Goal: Information Seeking & Learning: Learn about a topic

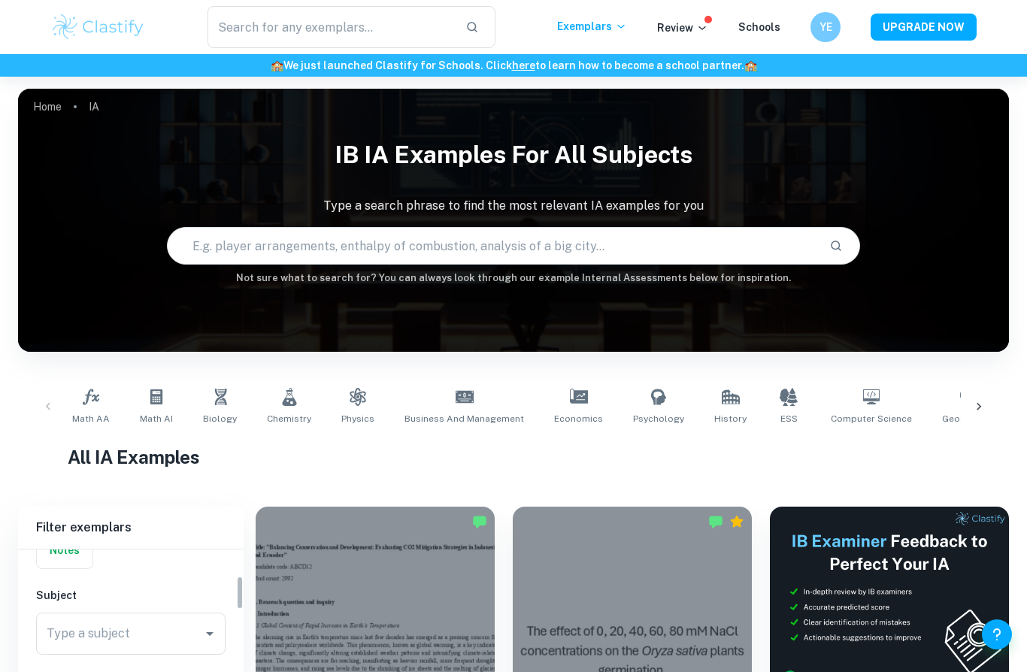
scroll to position [183, 0]
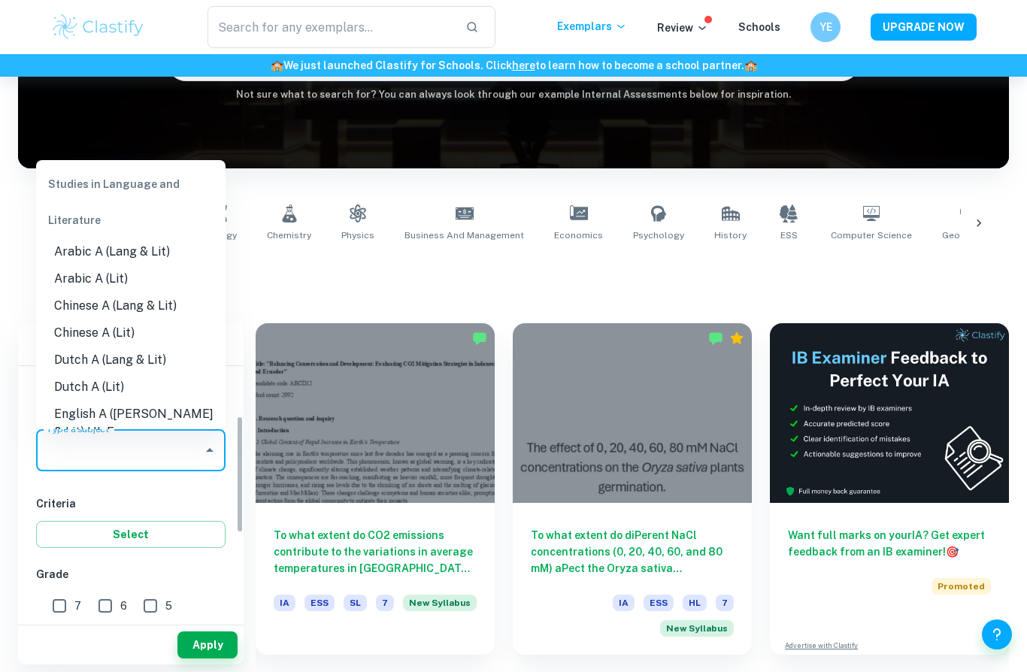
drag, startPoint x: 172, startPoint y: 457, endPoint x: 172, endPoint y: 432, distance: 25.6
click at [172, 457] on input "Type a subject" at bounding box center [119, 450] width 153 height 29
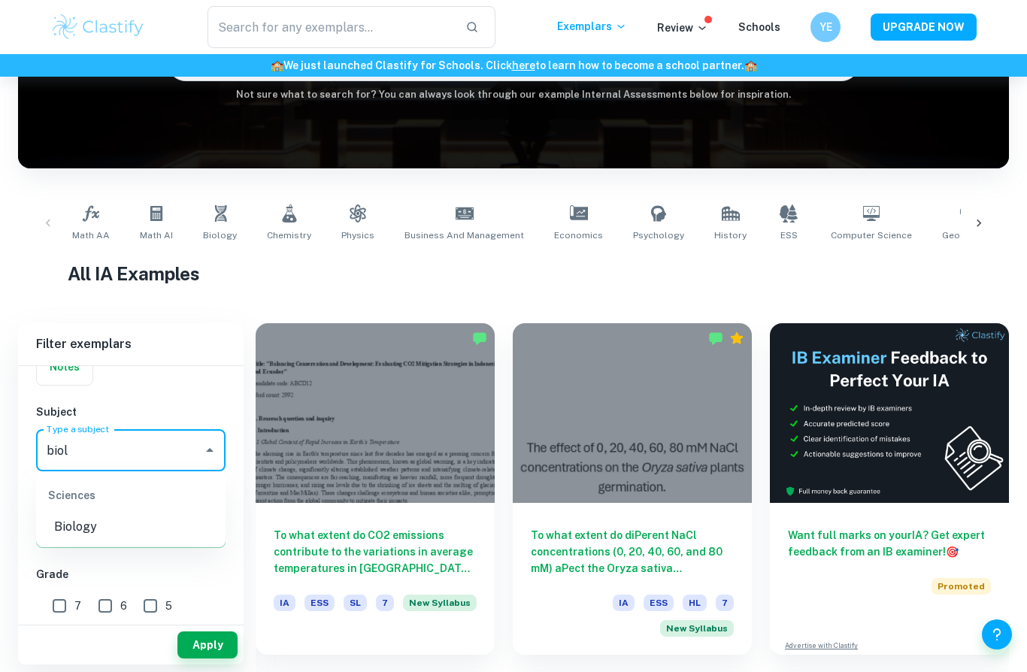
type input "biolo"
click at [150, 535] on li "Biology" at bounding box center [130, 526] width 189 height 27
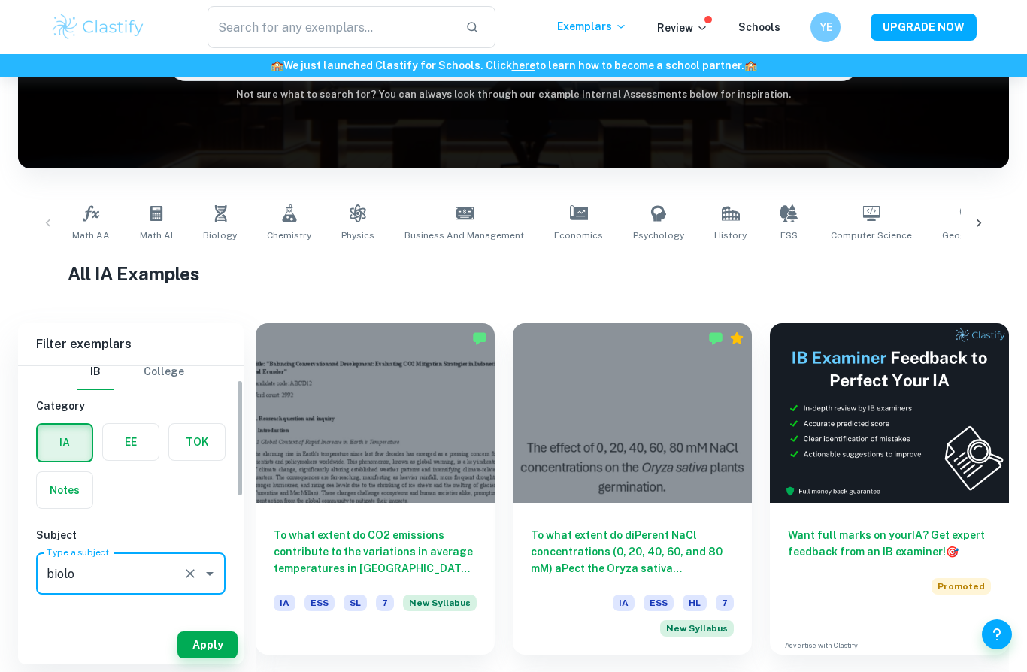
scroll to position [8, 0]
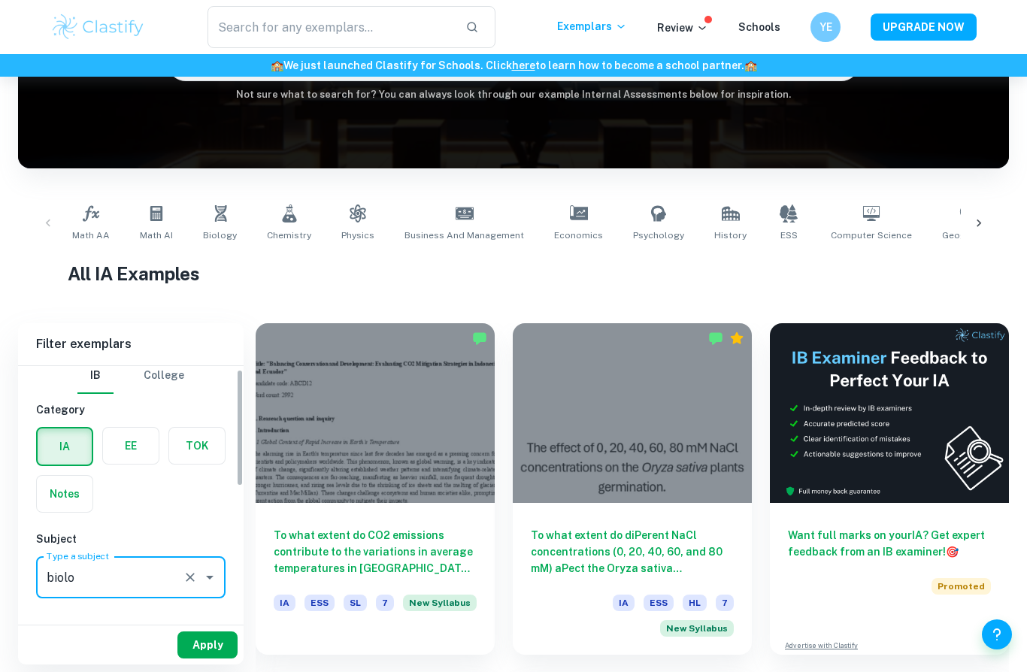
click at [211, 659] on button "Apply" at bounding box center [207, 644] width 60 height 27
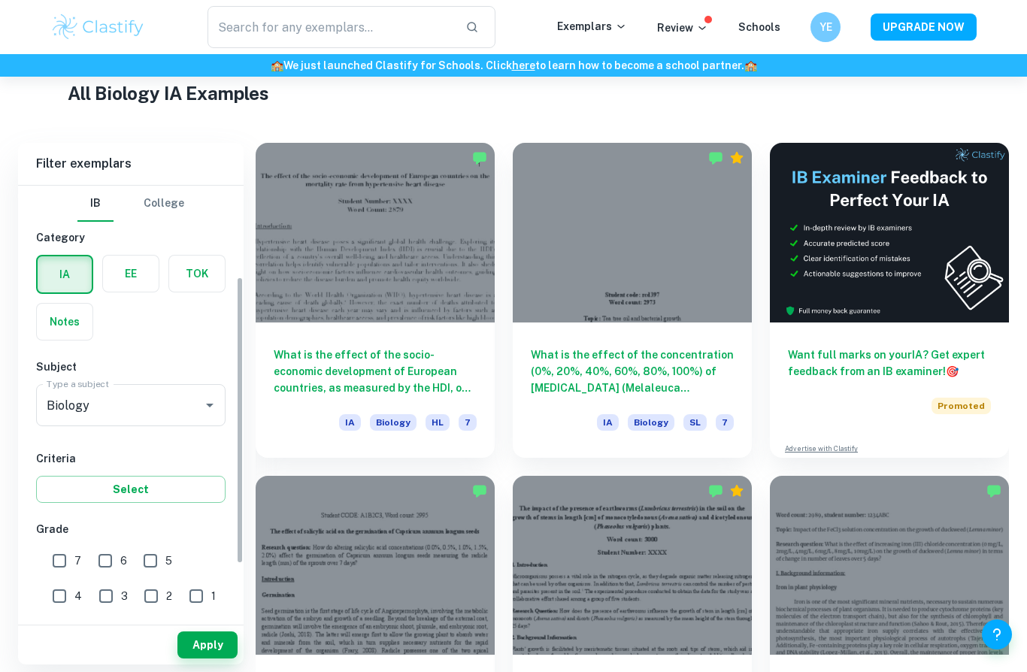
scroll to position [210, 0]
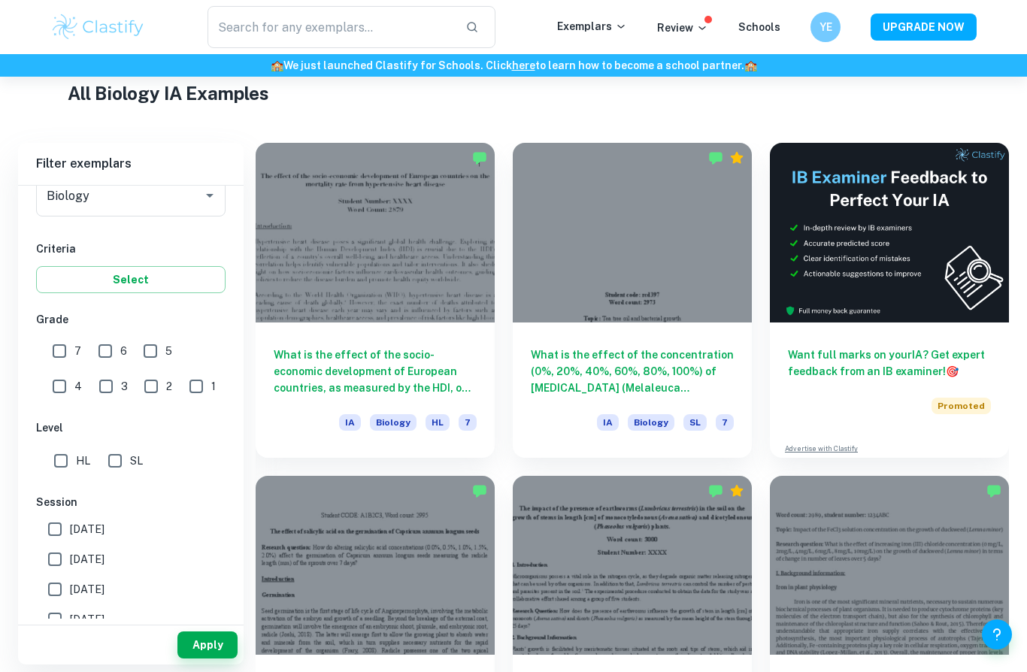
click at [49, 568] on input "[DATE]" at bounding box center [55, 559] width 30 height 30
checkbox input "true"
click at [219, 659] on button "Apply" at bounding box center [207, 644] width 60 height 27
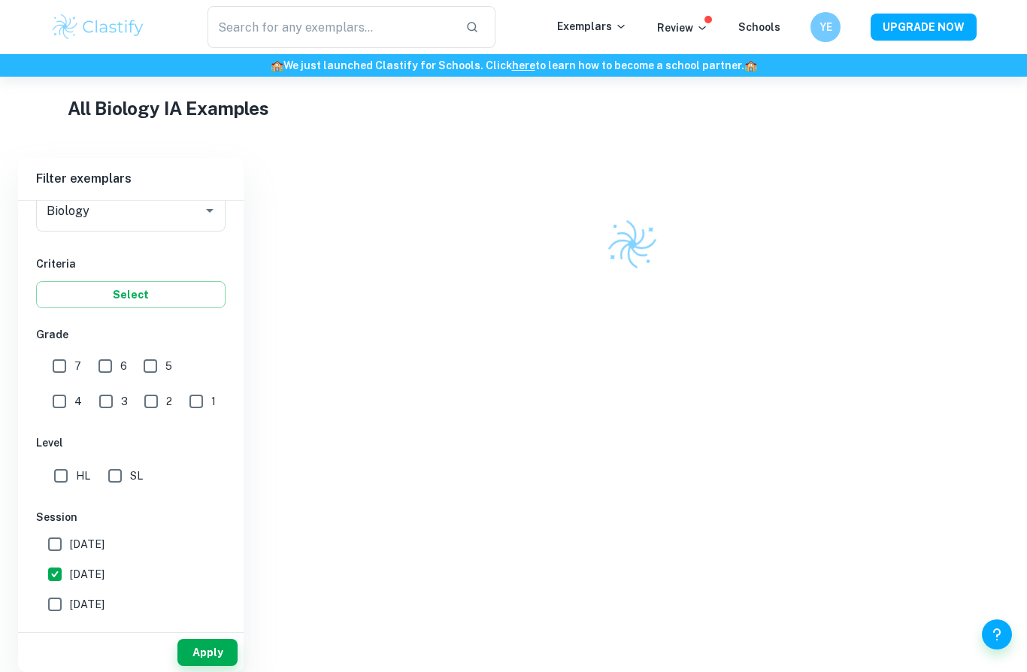
scroll to position [349, 0]
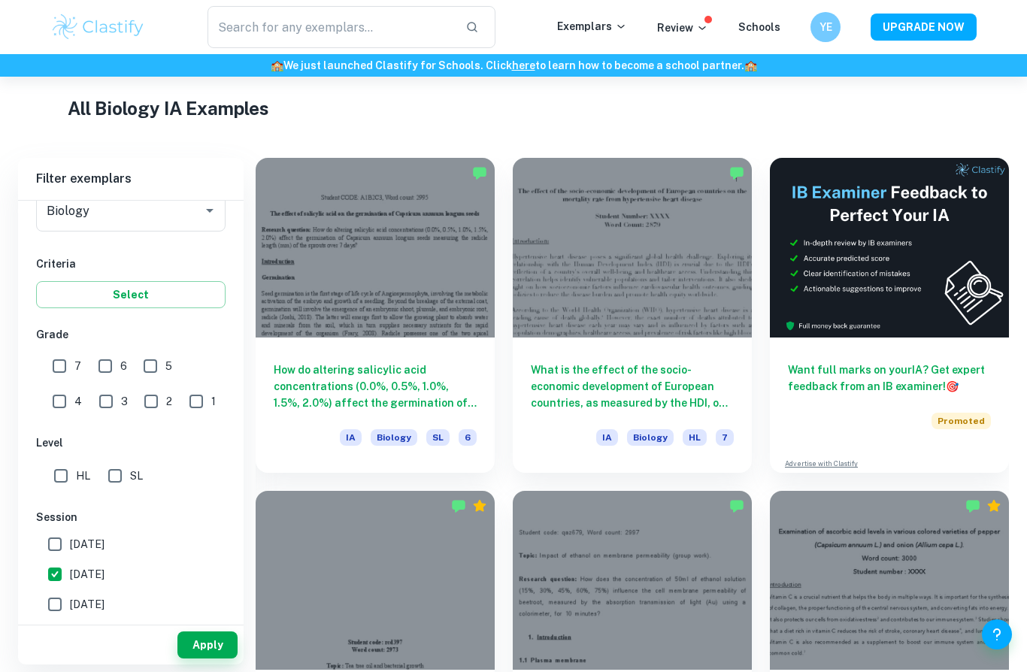
click at [62, 472] on input "HL" at bounding box center [61, 476] width 30 height 30
checkbox input "true"
click at [55, 367] on input "7" at bounding box center [59, 366] width 30 height 30
checkbox input "true"
click at [105, 368] on input "6" at bounding box center [105, 366] width 30 height 30
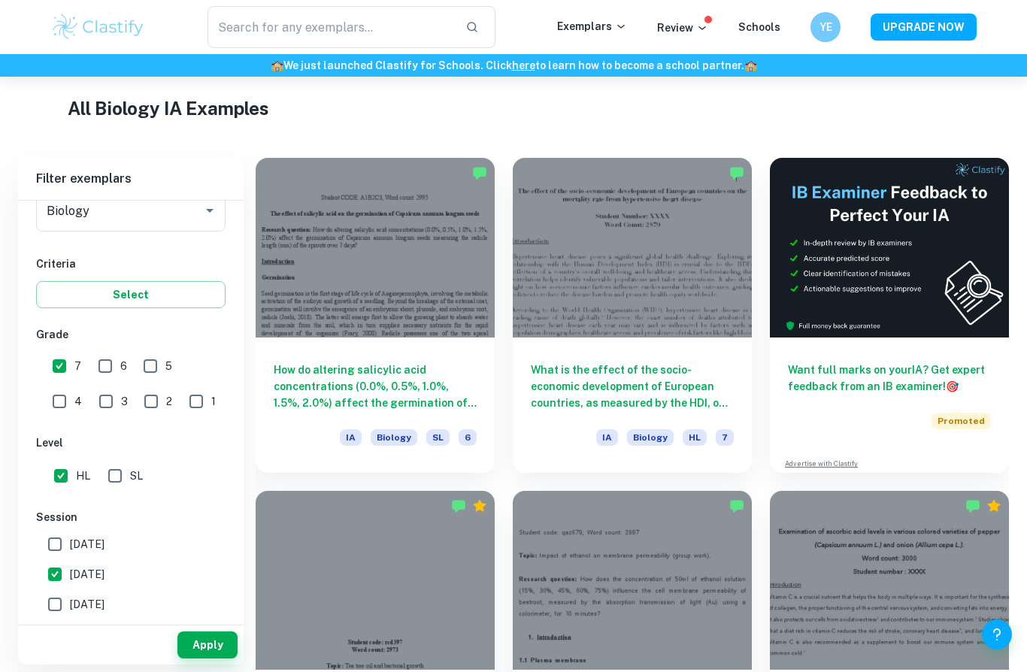
checkbox input "true"
click at [213, 659] on button "Apply" at bounding box center [207, 644] width 60 height 27
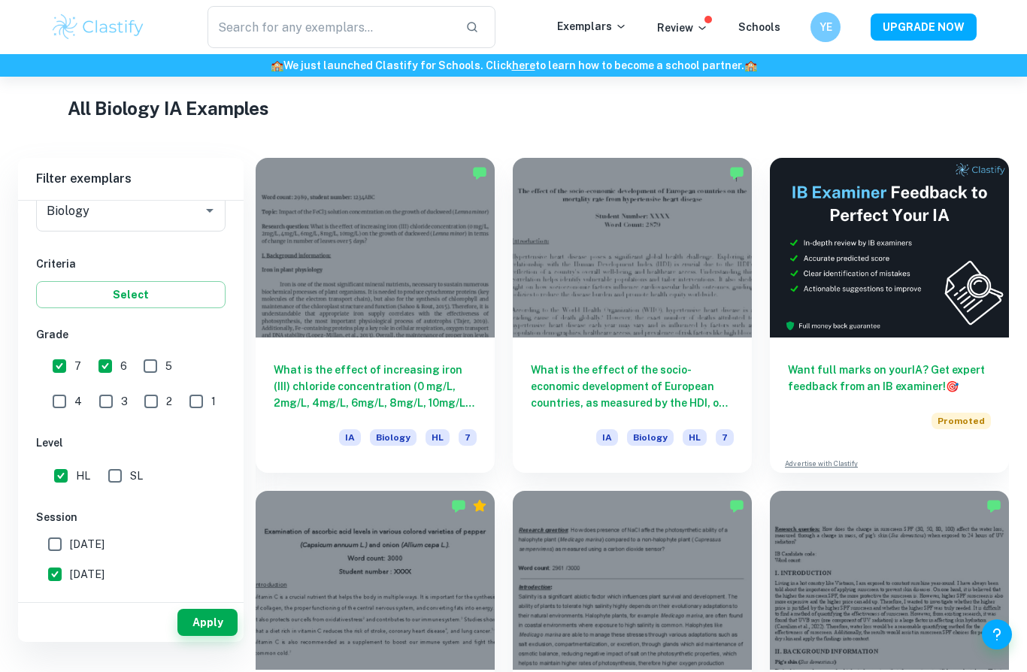
scroll to position [326, 0]
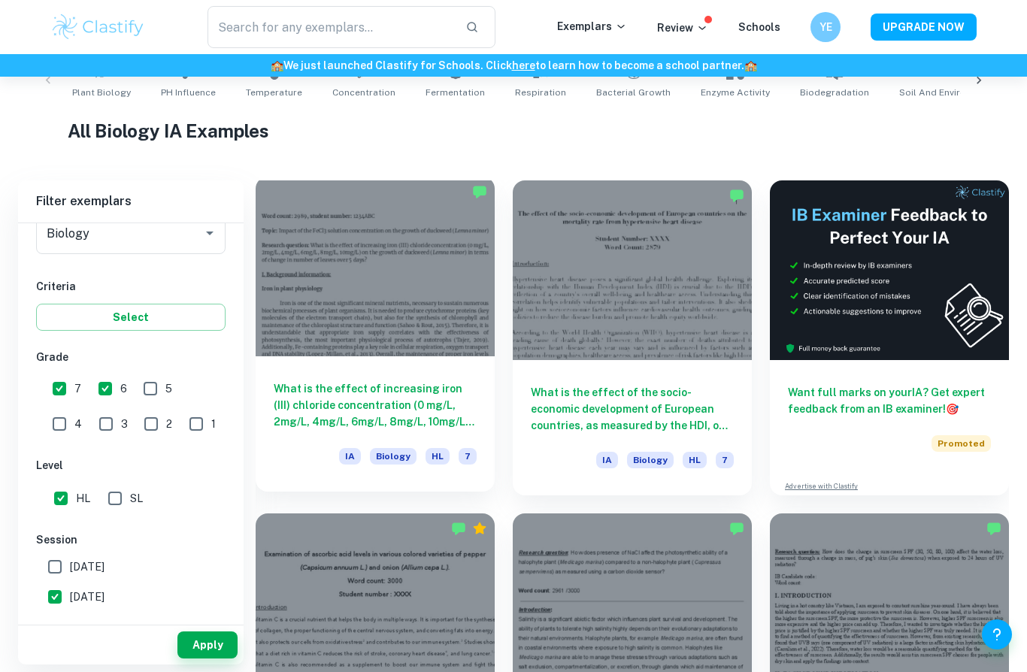
click at [440, 407] on h6 "What is the effect of increasing iron (III) chloride concentration (0 mg/L, 2mg…" at bounding box center [375, 405] width 203 height 50
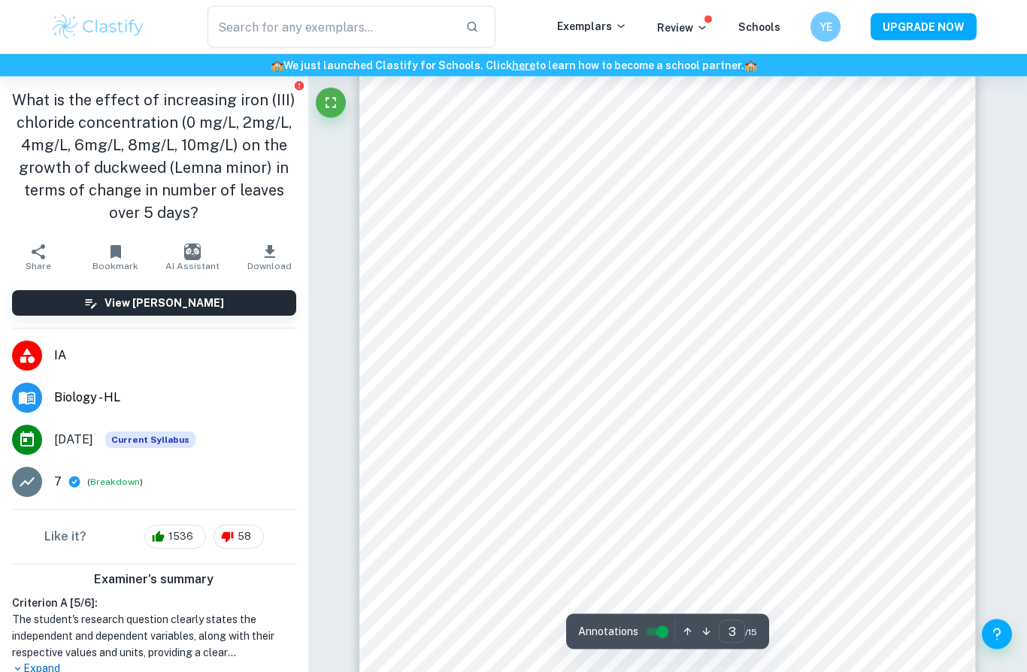
type input "4"
click at [818, 17] on div "YE" at bounding box center [825, 27] width 31 height 31
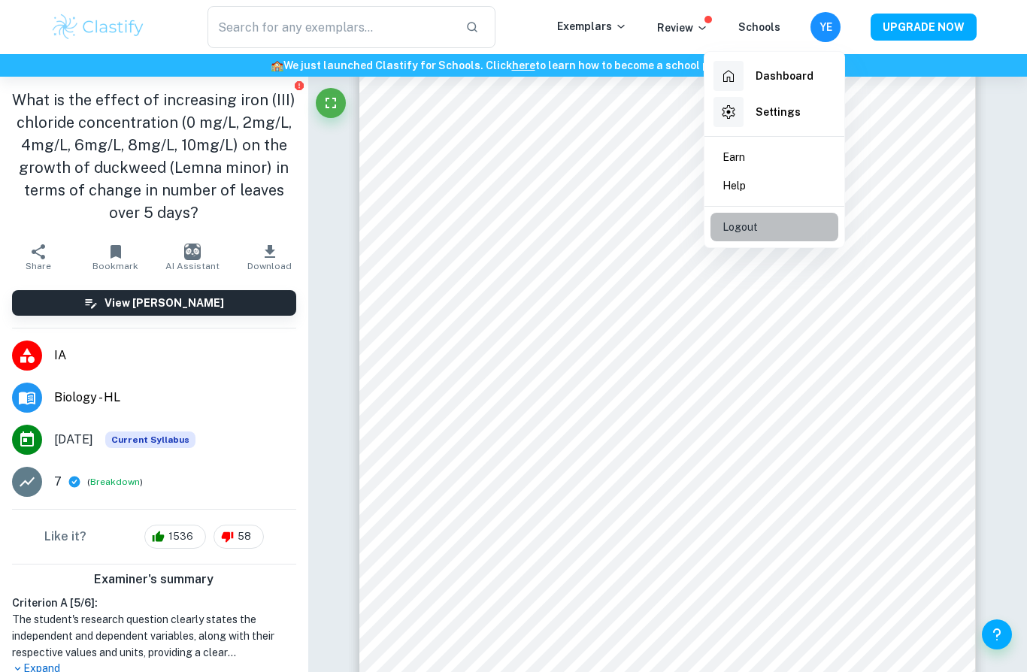
click at [773, 235] on li "Logout" at bounding box center [774, 227] width 128 height 29
